Goal: Task Accomplishment & Management: Use online tool/utility

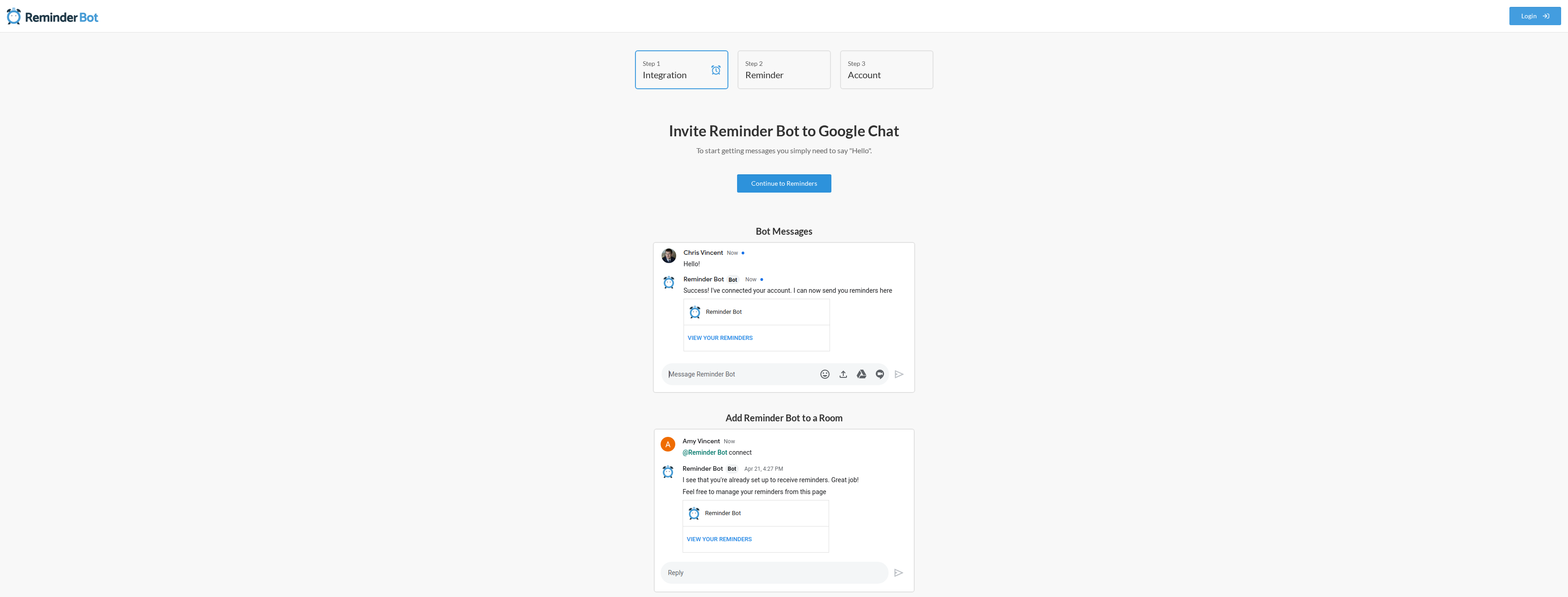
click at [804, 183] on link "Continue to Reminders" at bounding box center [784, 183] width 94 height 18
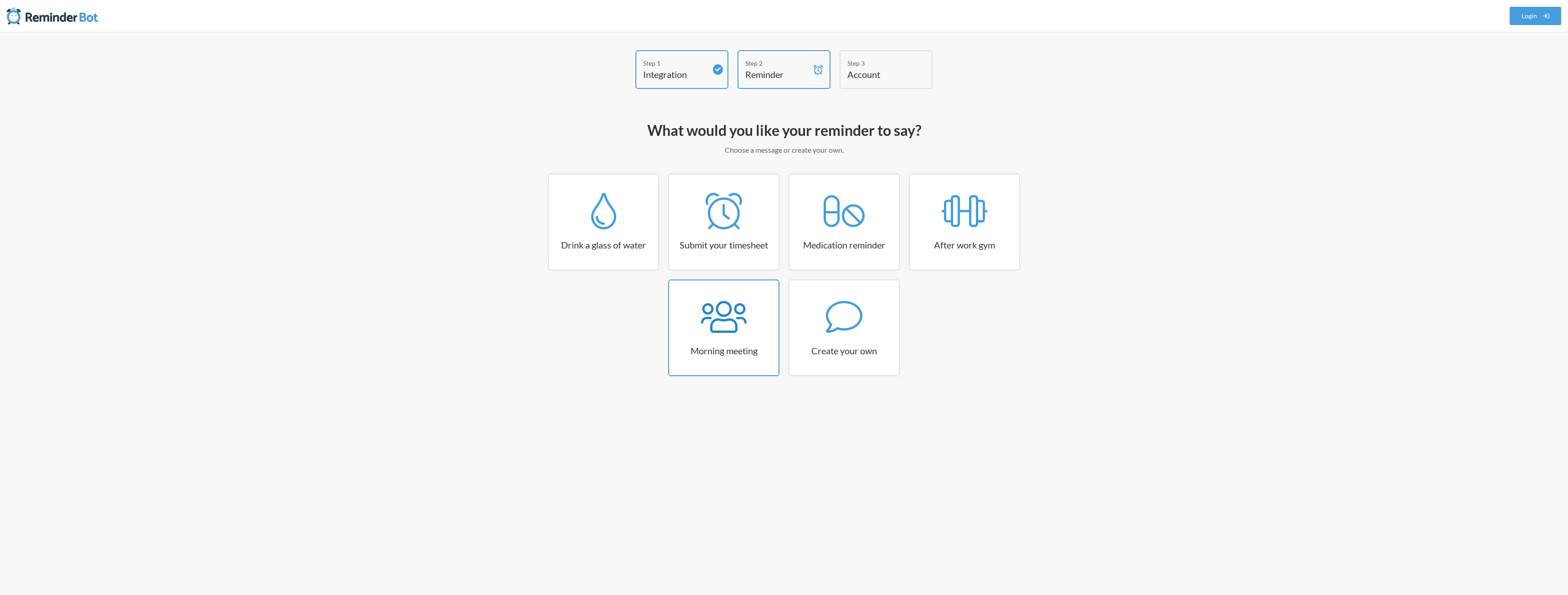
click at [745, 320] on icon at bounding box center [724, 317] width 46 height 32
select select "08:30:00"
select select "true"
select select "09:45:00"
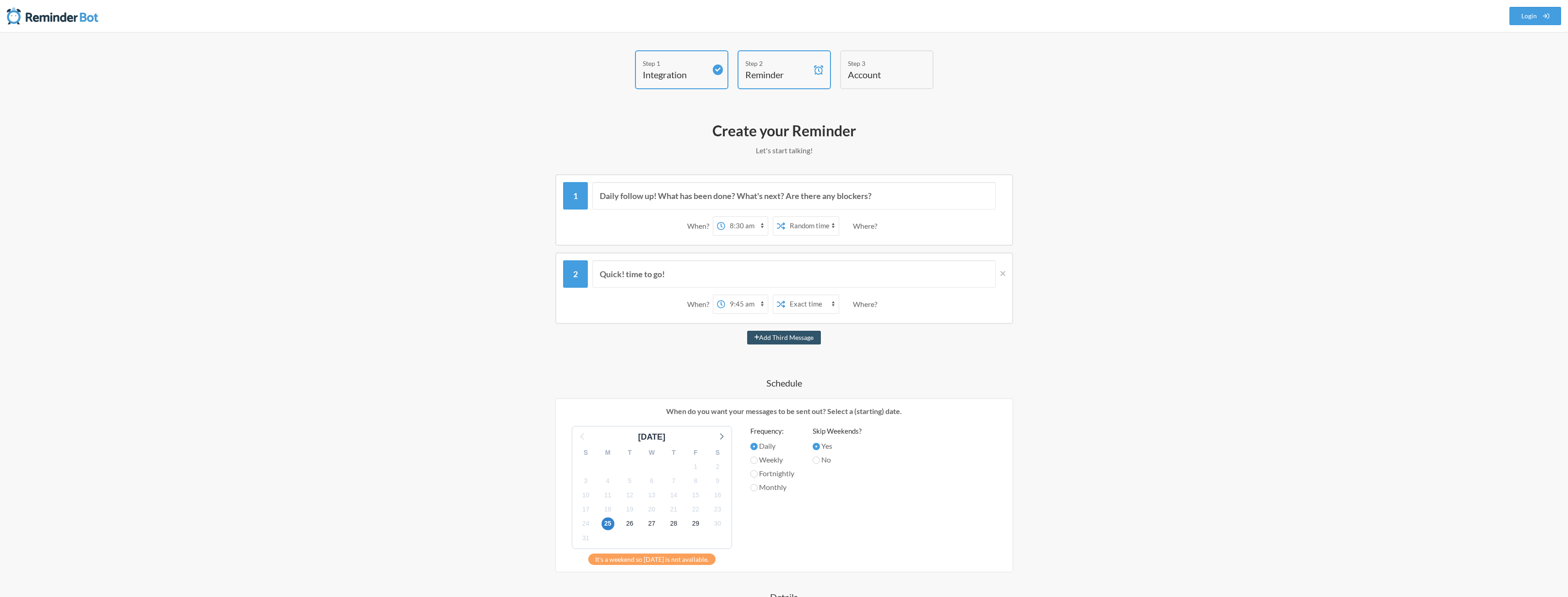
click at [788, 63] on div "Step 2" at bounding box center [777, 64] width 64 height 10
click at [673, 70] on h4 "Integration" at bounding box center [674, 75] width 64 height 13
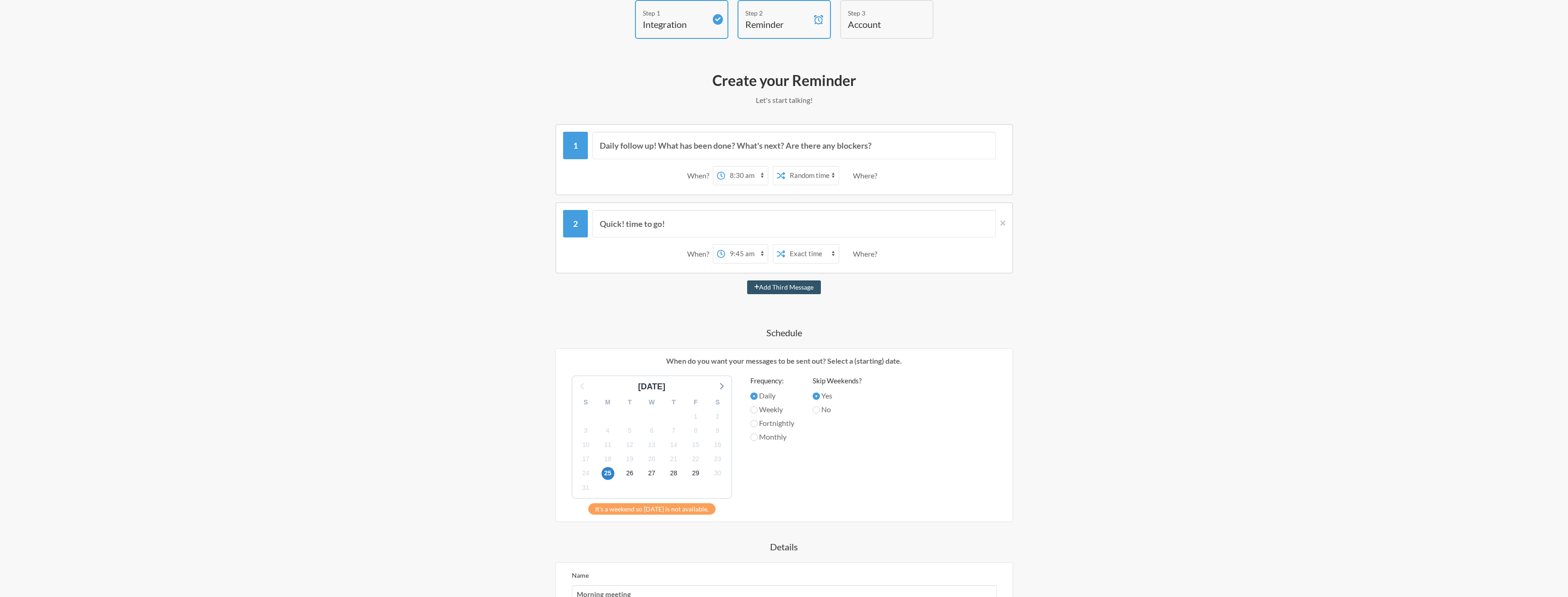
scroll to position [46, 0]
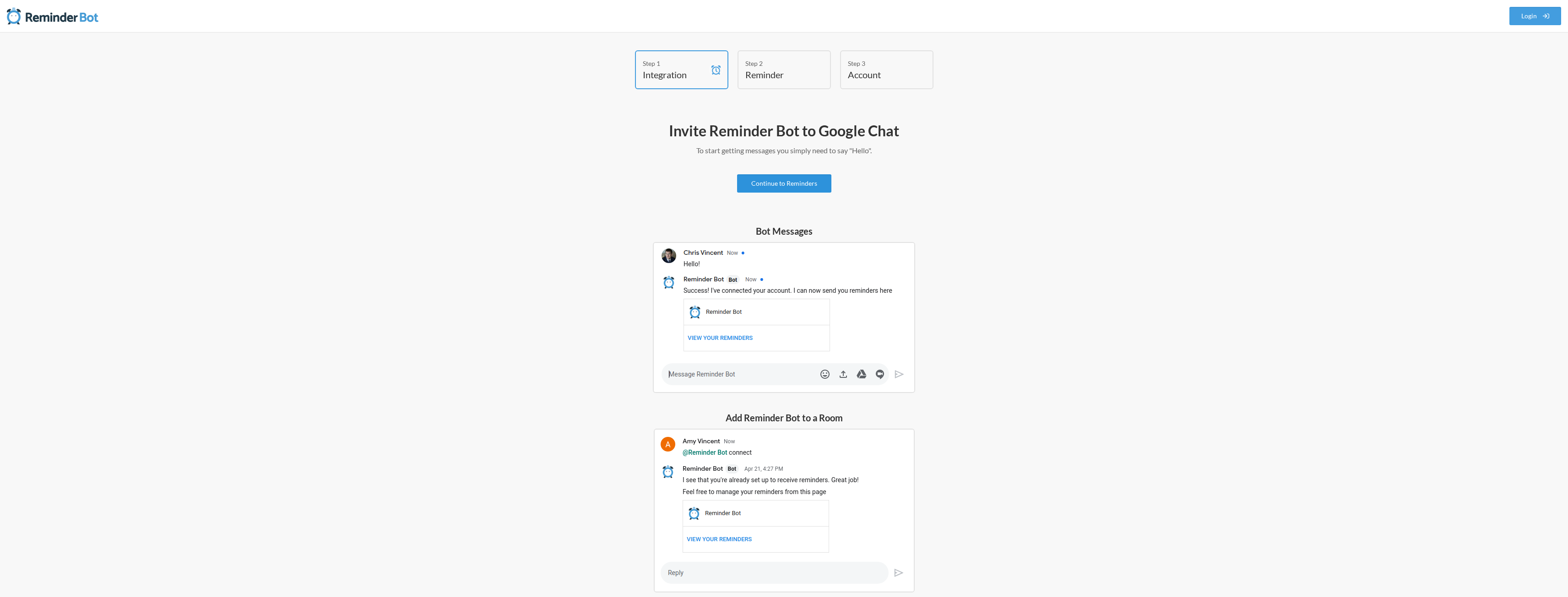
click at [787, 186] on link "Continue to Reminders" at bounding box center [784, 183] width 94 height 18
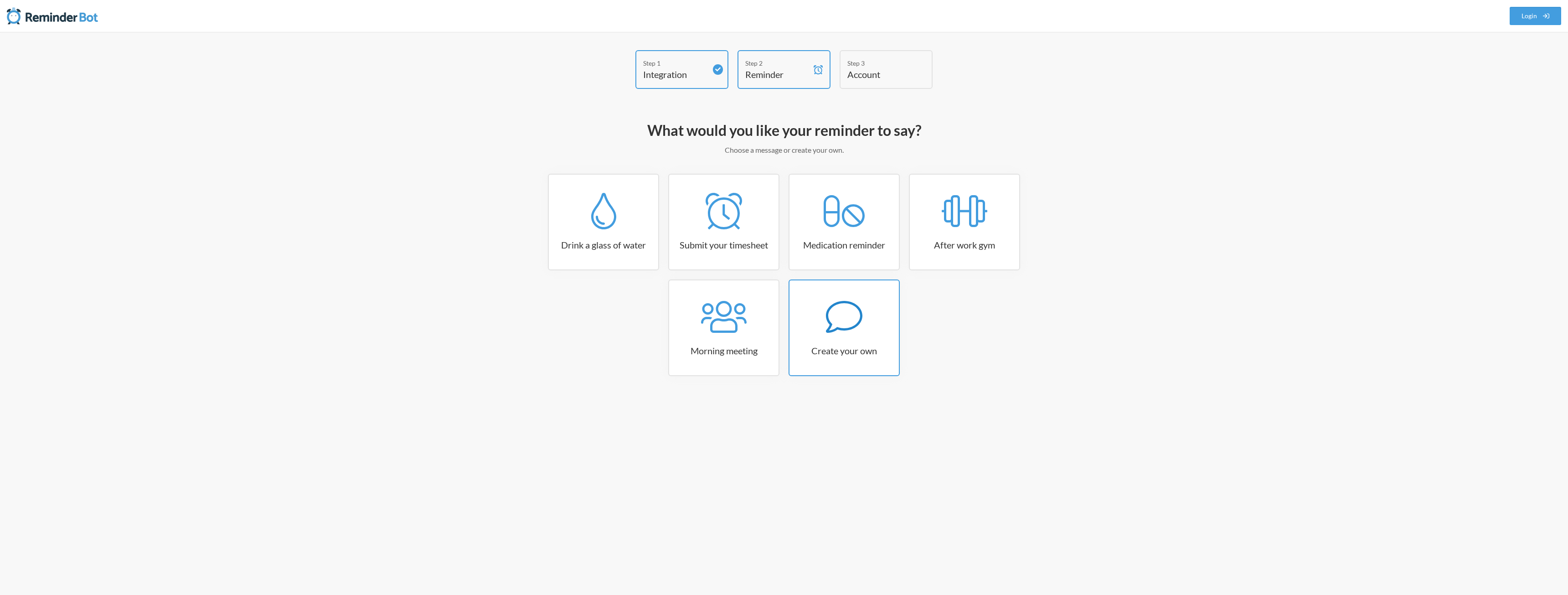
click at [808, 355] on h3 "Create your own" at bounding box center [844, 350] width 110 height 13
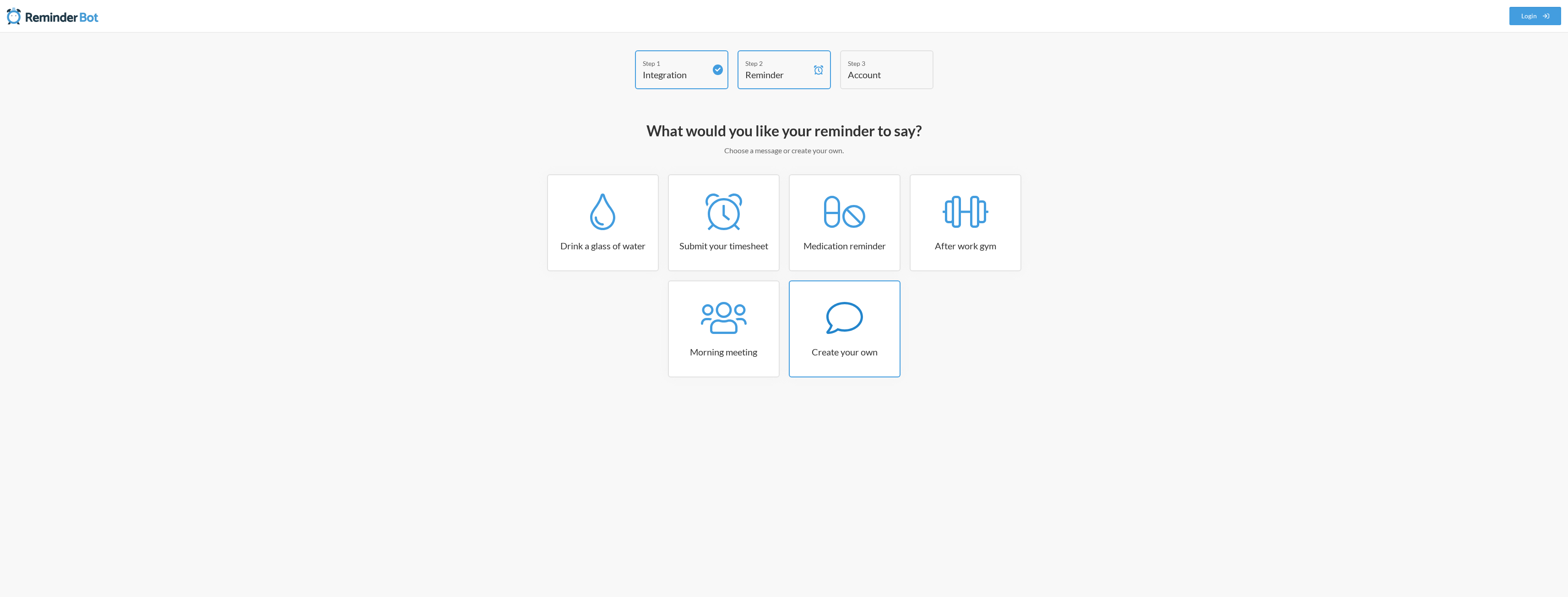
select select "07:30:00"
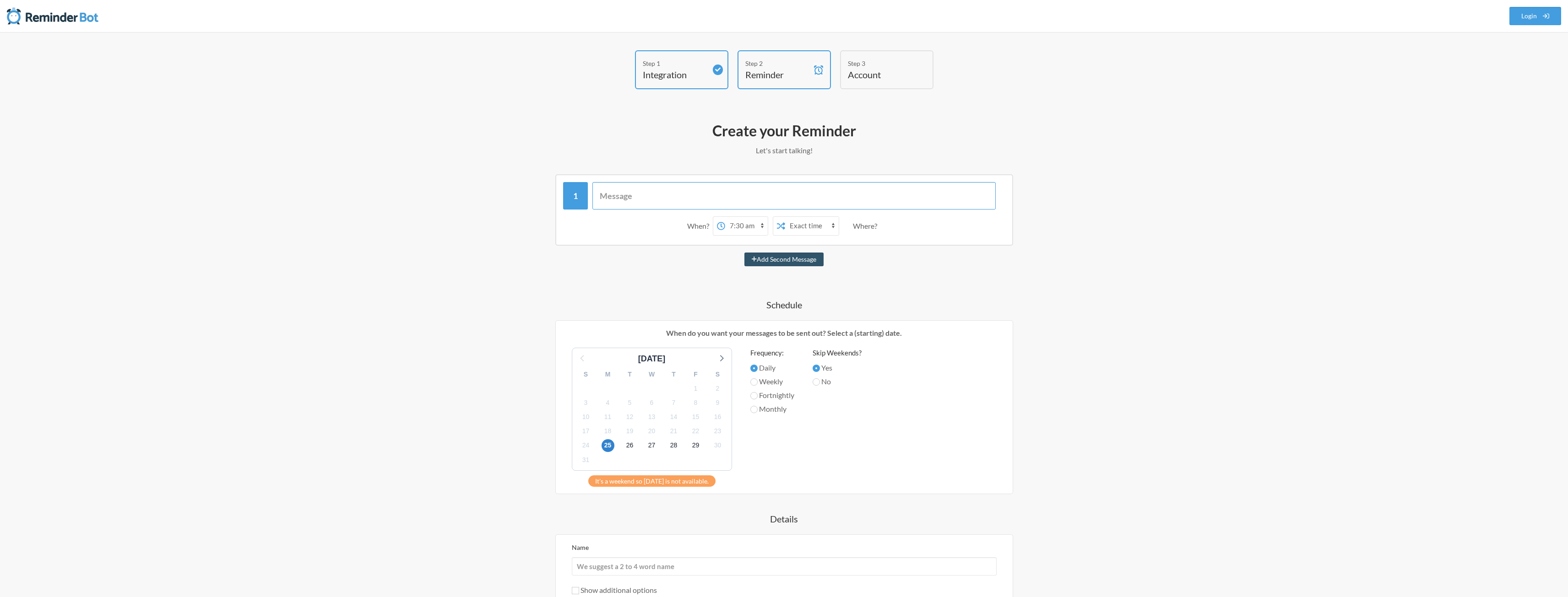
click at [702, 191] on input "text" at bounding box center [794, 196] width 403 height 27
type input "Daily feedback on progress"
click at [740, 229] on select "12:00 am 12:15 am 12:30 am 12:45 am 1:00 am 1:15 am 1:30 am 1:45 am 2:00 am 2:1…" at bounding box center [746, 226] width 43 height 18
select select "15:30:00"
click at [725, 217] on select "12:00 am 12:15 am 12:30 am 12:45 am 1:00 am 1:15 am 1:30 am 1:45 am 2:00 am 2:1…" at bounding box center [746, 226] width 43 height 18
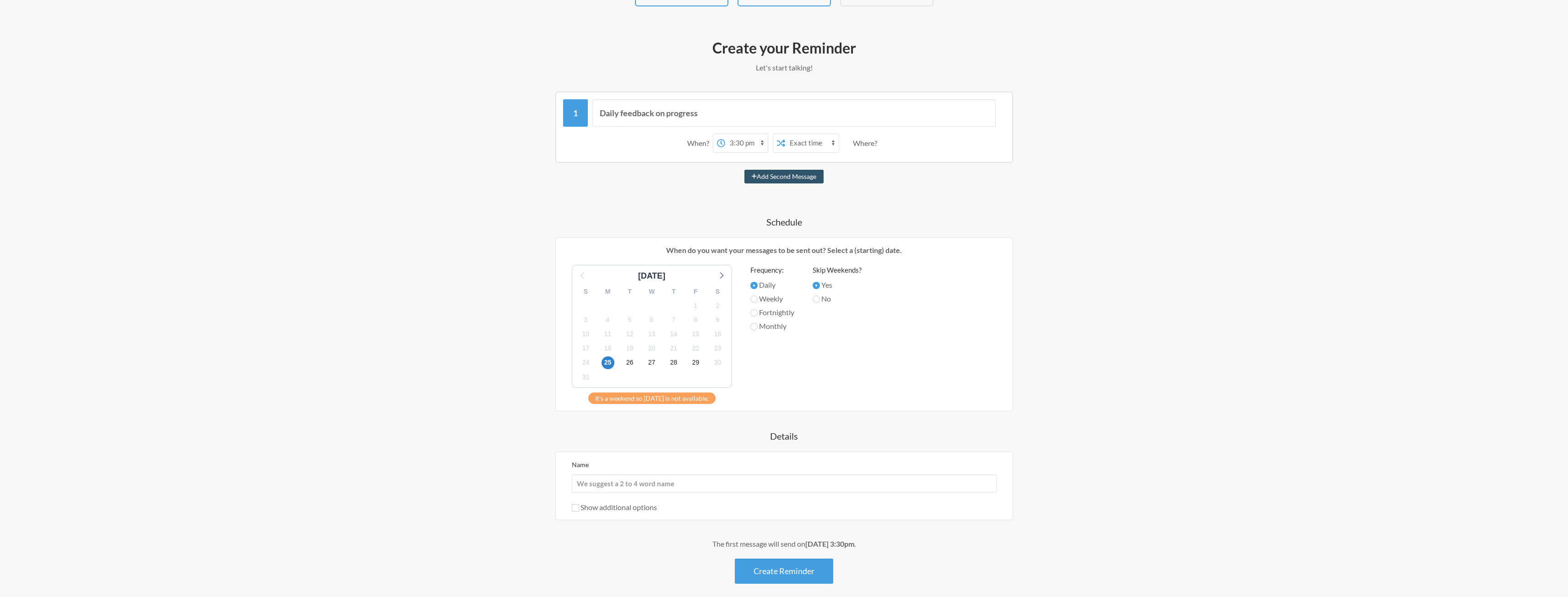
scroll to position [92, 0]
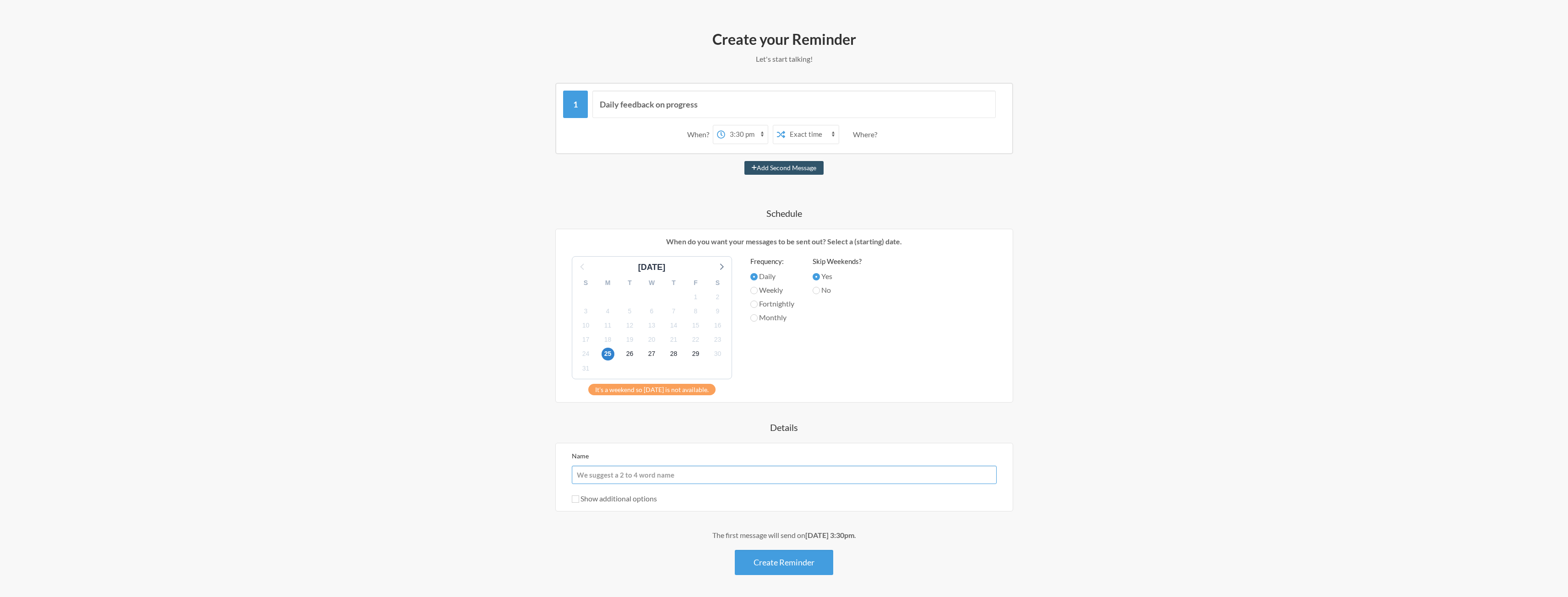
click at [696, 475] on input "Name" at bounding box center [784, 475] width 425 height 18
type input "TALA Daily Progress Report"
click at [765, 564] on button "Create Reminder" at bounding box center [784, 562] width 98 height 25
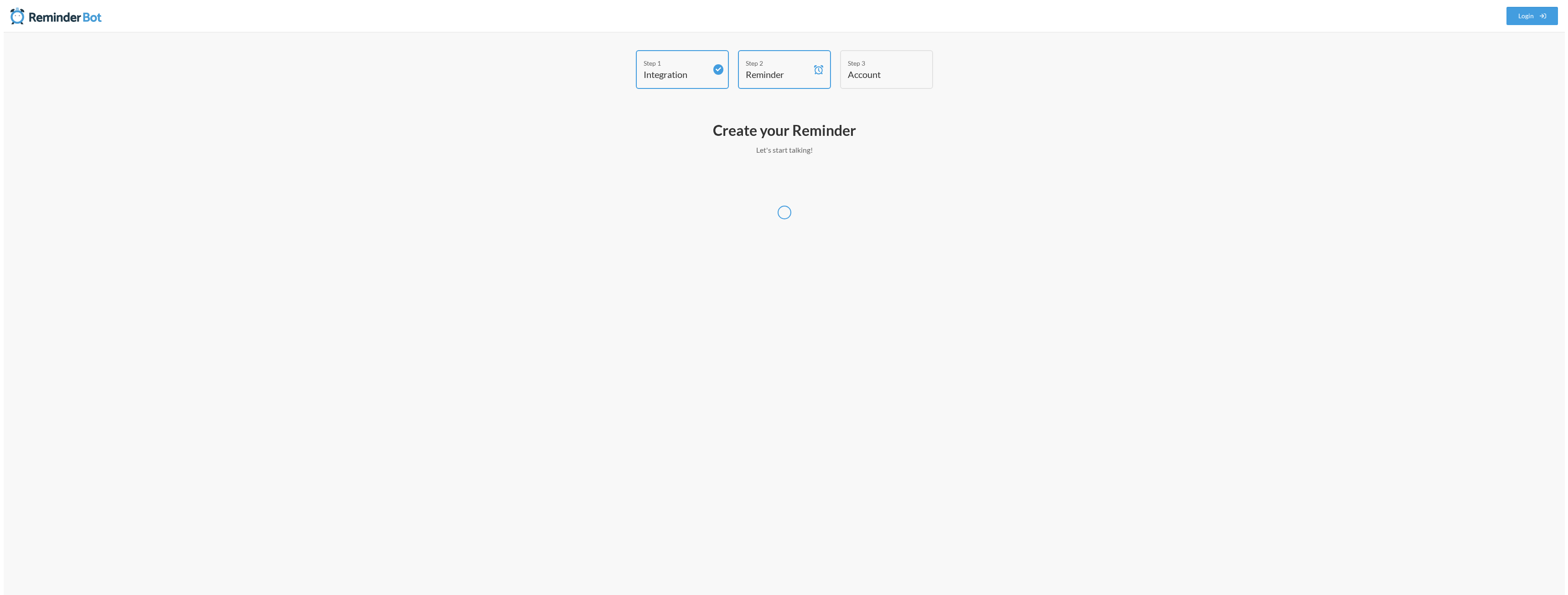
scroll to position [0, 0]
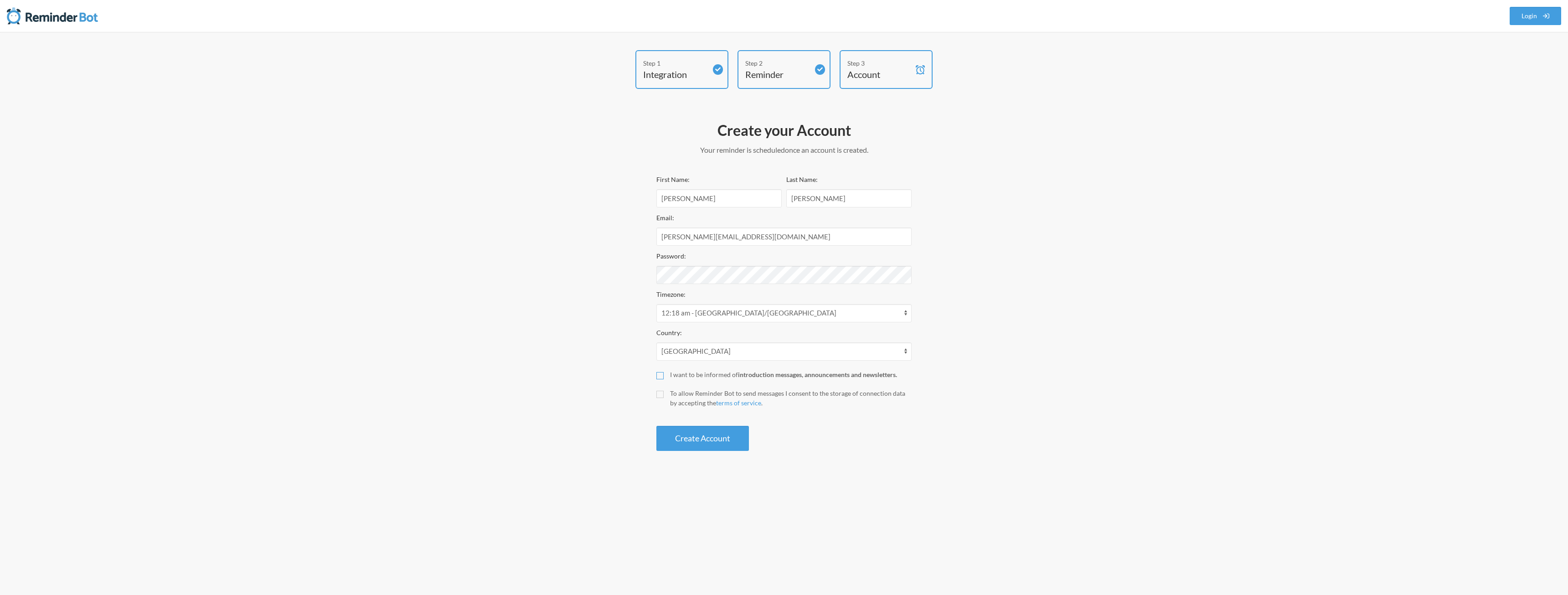
click at [662, 375] on input "I want to be informed of introduction messages, announcements and newsletters." at bounding box center [660, 376] width 7 height 7
checkbox input "true"
click at [659, 395] on input "To allow Reminder Bot to send messages I consent to the storage of connection d…" at bounding box center [660, 395] width 7 height 7
checkbox input "true"
click at [684, 435] on button "Create Account" at bounding box center [702, 438] width 93 height 25
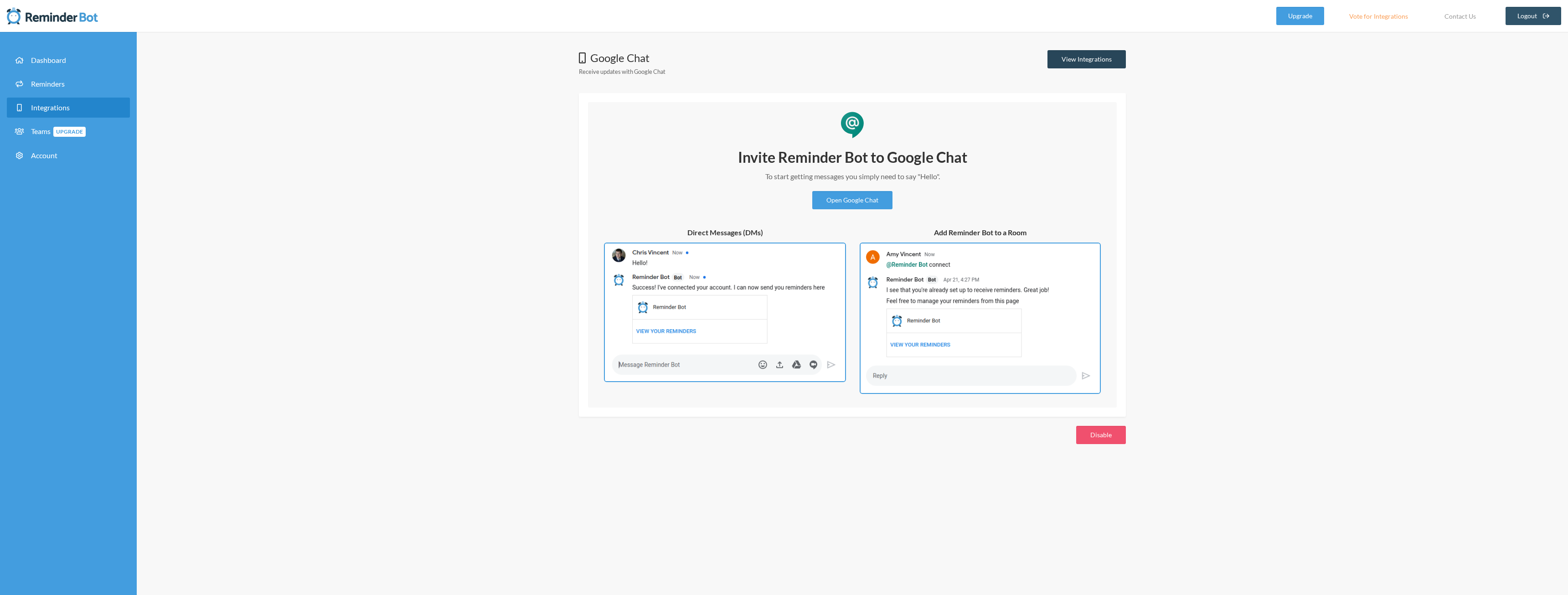
click at [1084, 63] on link "View Integrations" at bounding box center [1087, 59] width 79 height 18
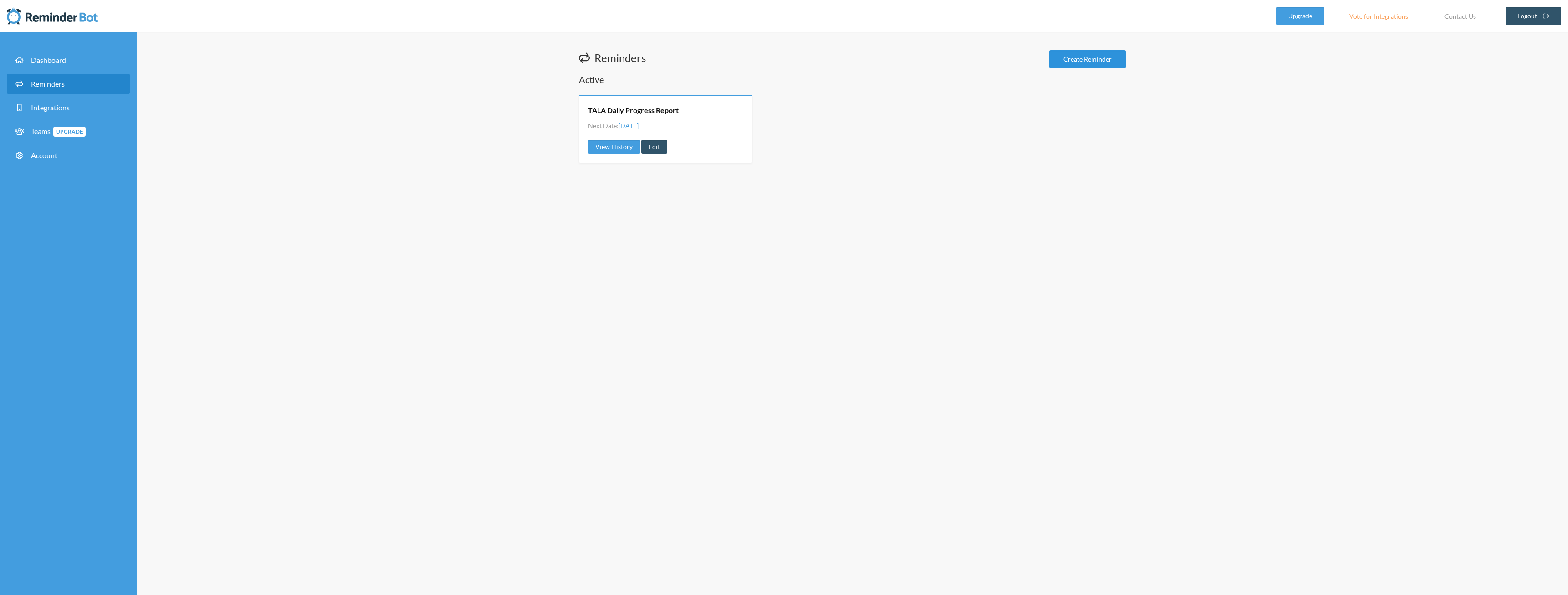
click at [1072, 63] on link "Create Reminder" at bounding box center [1088, 59] width 77 height 18
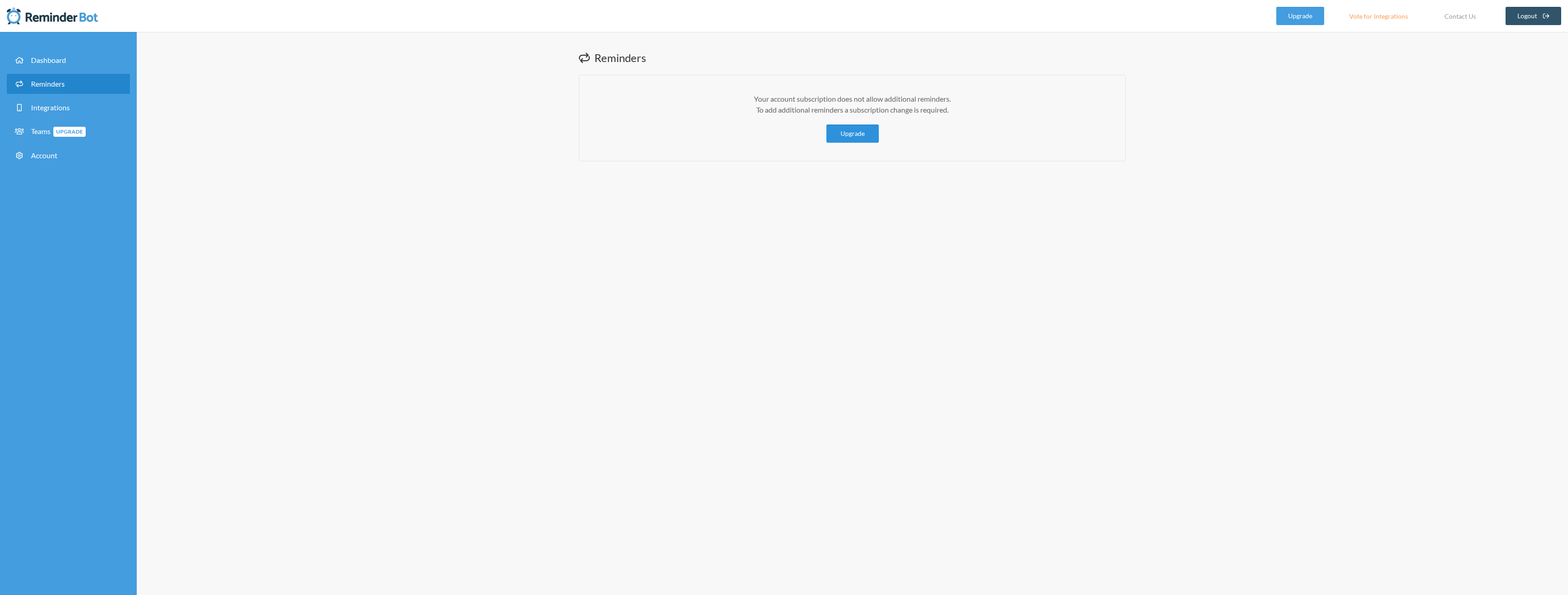
click at [863, 134] on link "Upgrade" at bounding box center [853, 133] width 52 height 18
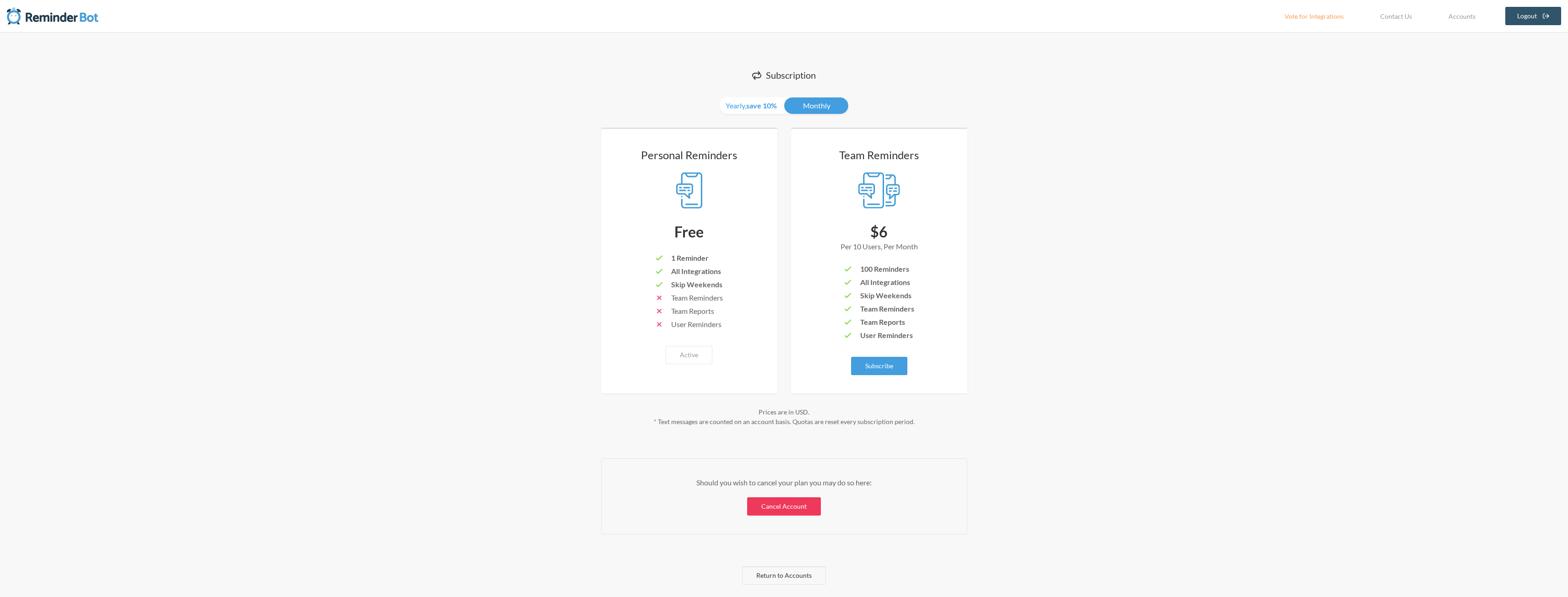
click at [790, 504] on link "Cancel Account" at bounding box center [784, 507] width 74 height 18
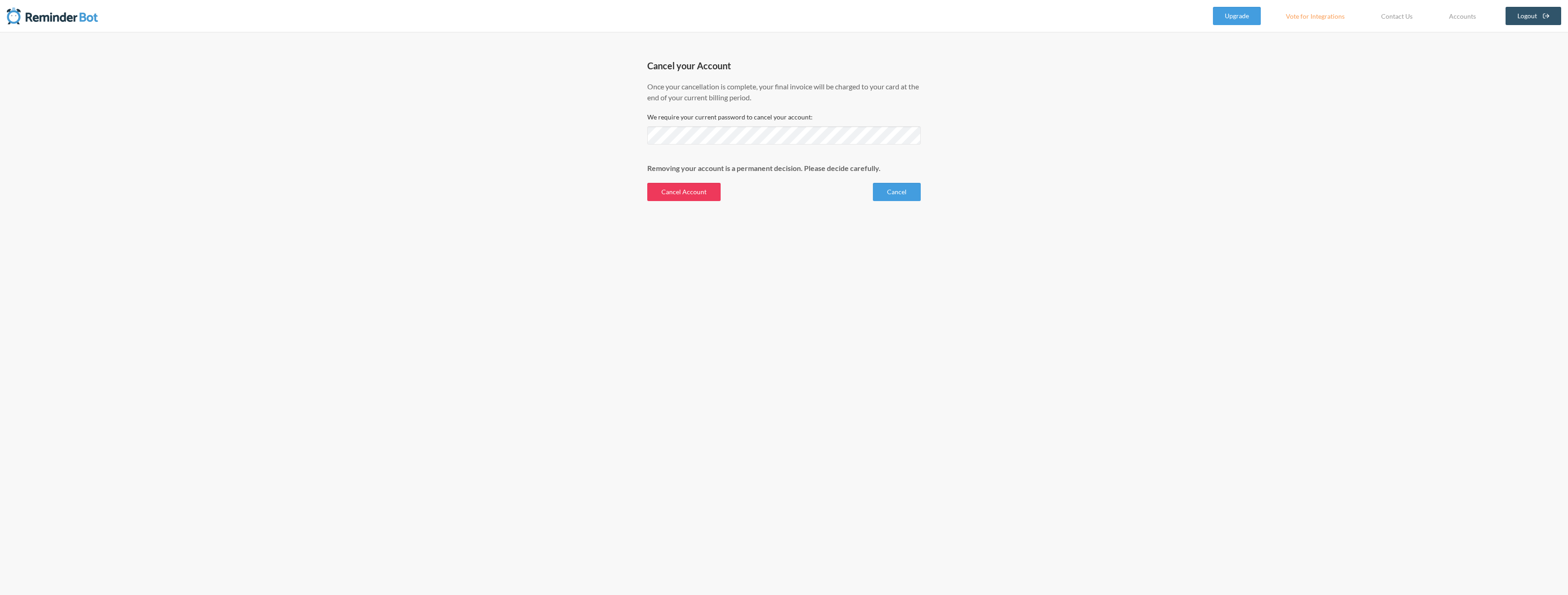
click at [689, 191] on button "Cancel Account" at bounding box center [684, 192] width 74 height 18
